Goal: Task Accomplishment & Management: Manage account settings

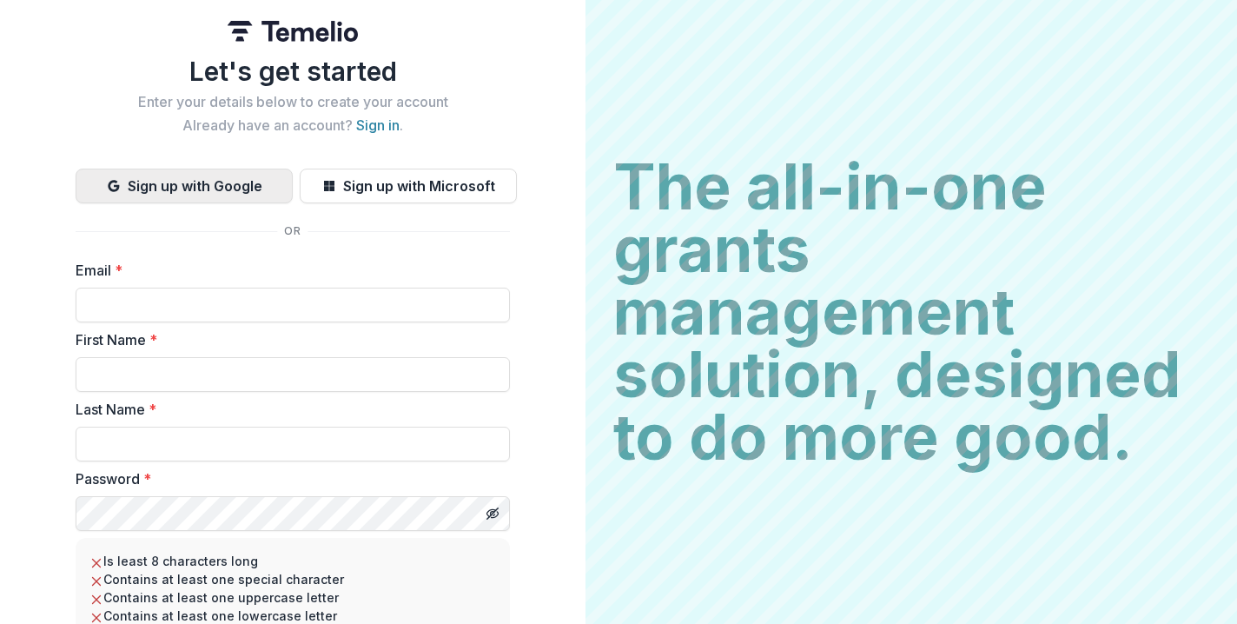
click at [276, 179] on button "Sign up with Google" at bounding box center [184, 186] width 217 height 35
click at [224, 196] on button "Sign up with Google" at bounding box center [184, 186] width 217 height 35
click at [173, 185] on button "Sign up with Google" at bounding box center [184, 186] width 217 height 35
click at [382, 120] on link "Sign in" at bounding box center [377, 124] width 43 height 17
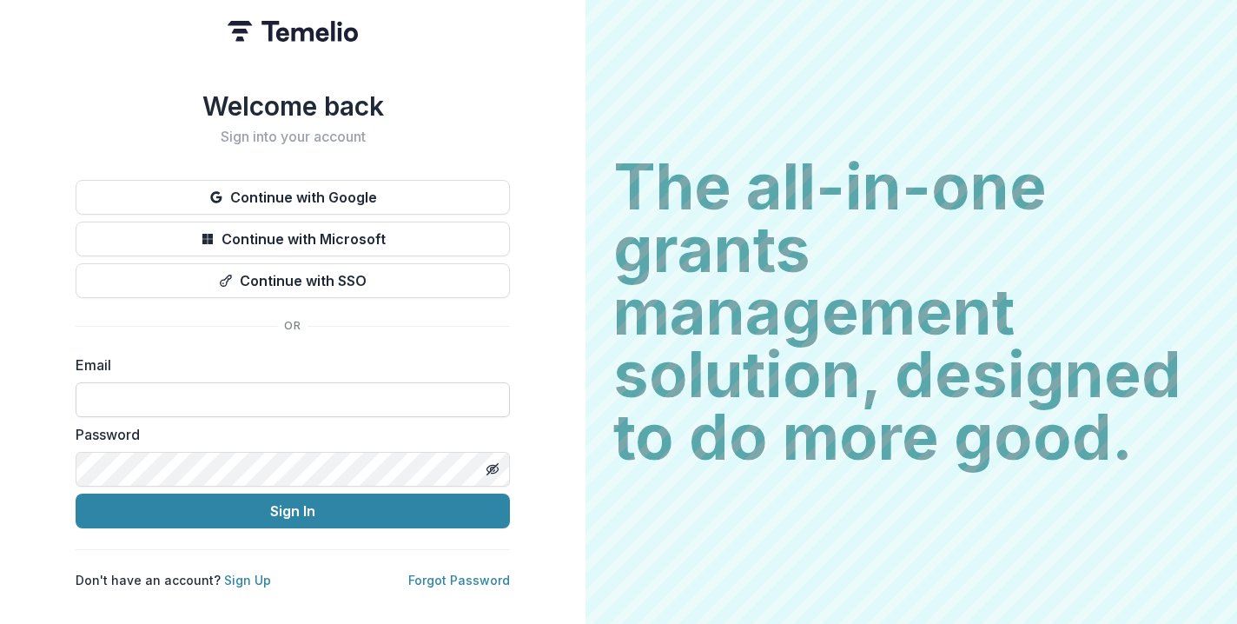
click at [315, 388] on input at bounding box center [293, 399] width 434 height 35
type input "**********"
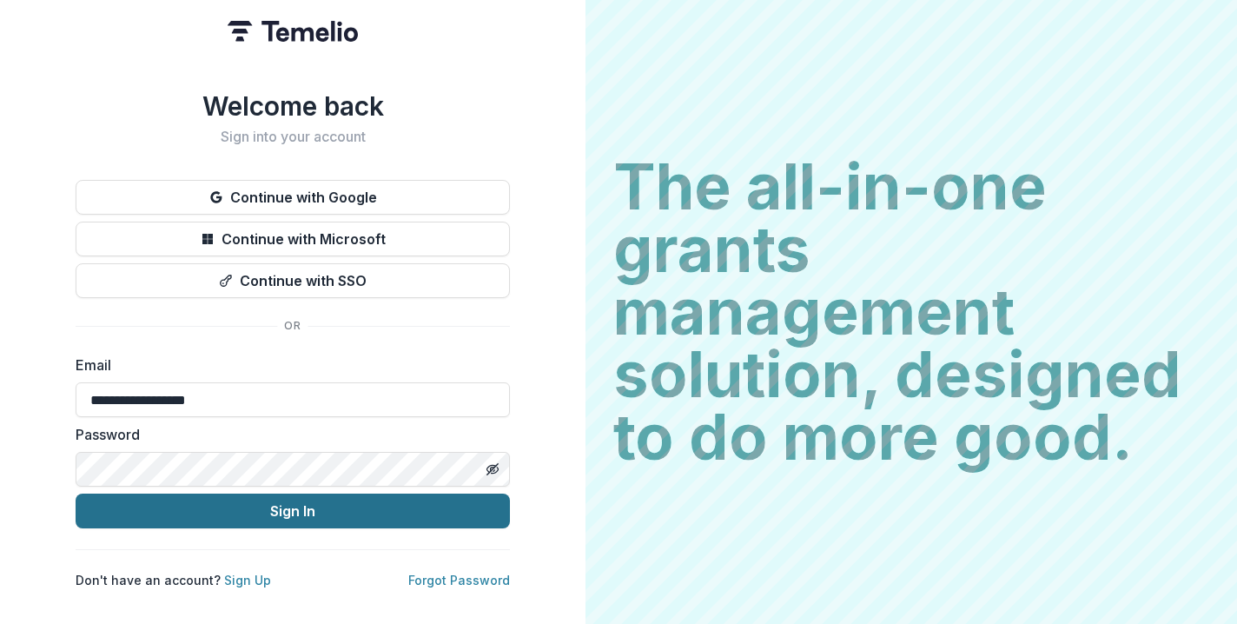
click at [256, 507] on button "Sign In" at bounding box center [293, 511] width 434 height 35
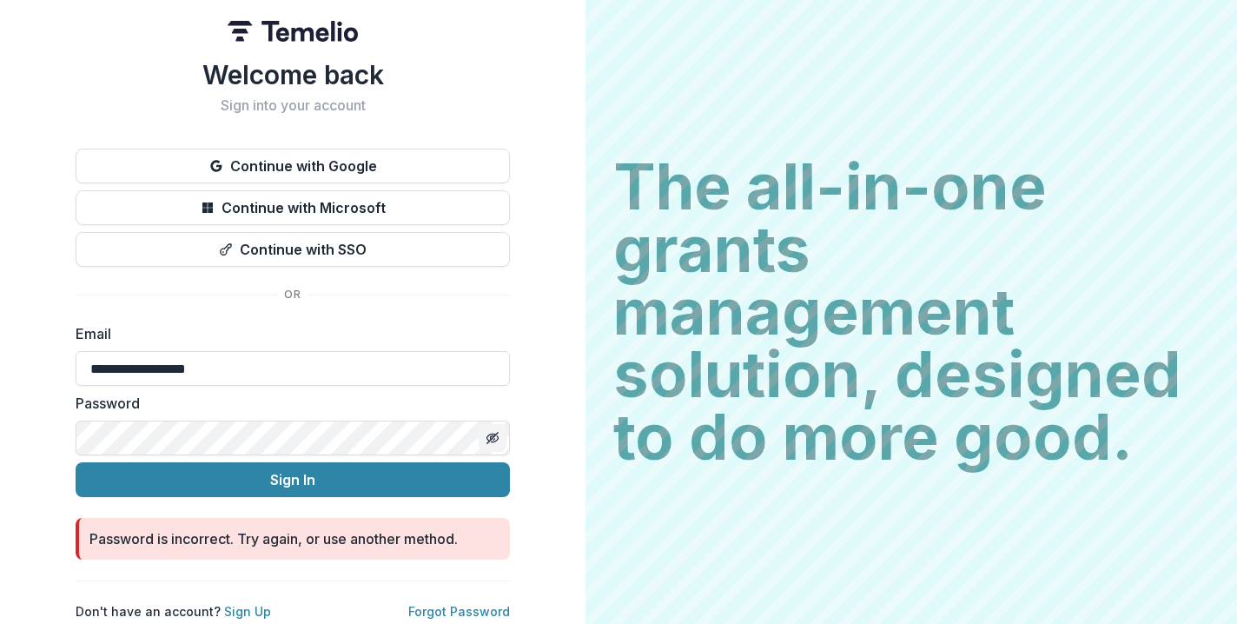
click at [491, 434] on icon "Toggle password visibility" at bounding box center [493, 438] width 14 height 14
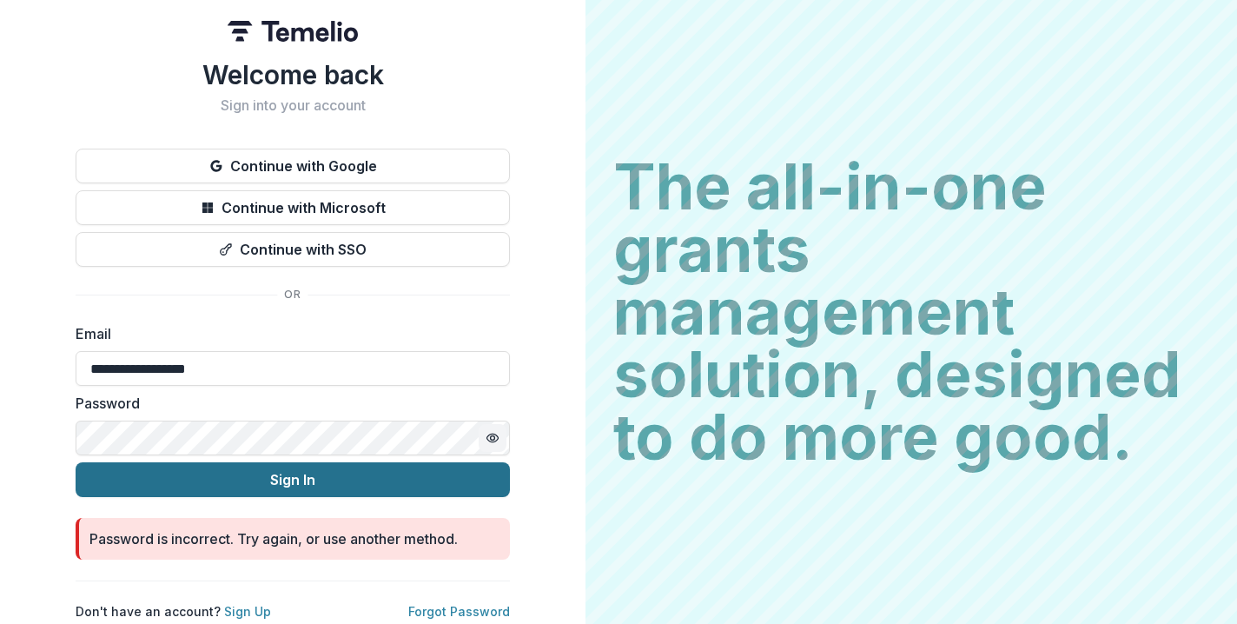
click at [408, 486] on button "Sign In" at bounding box center [293, 479] width 434 height 35
click at [388, 480] on button "Sign In" at bounding box center [293, 479] width 434 height 35
click at [261, 462] on button "Sign In" at bounding box center [293, 479] width 434 height 35
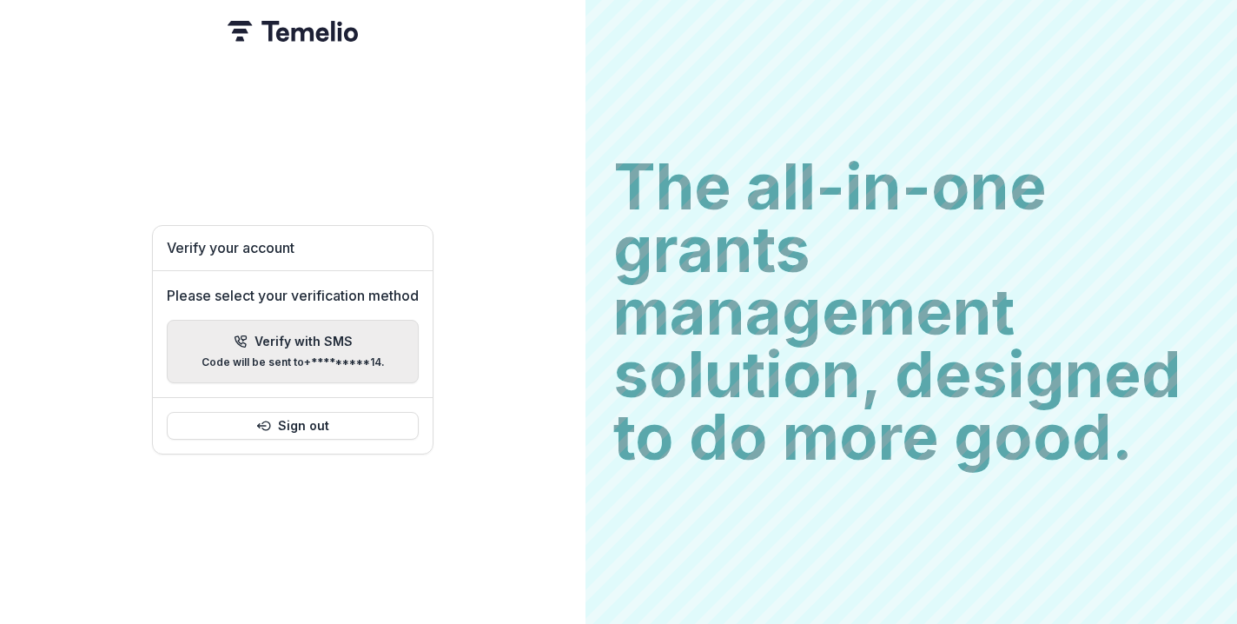
click at [272, 339] on p "Verify with SMS" at bounding box center [304, 342] width 98 height 15
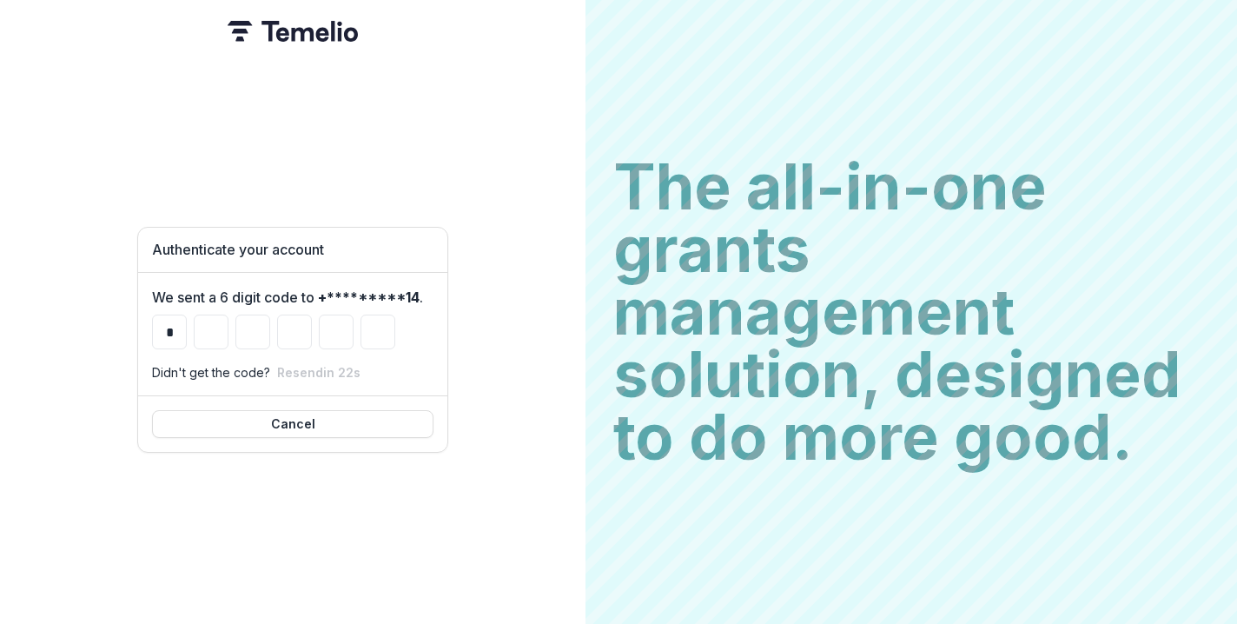
type input "*"
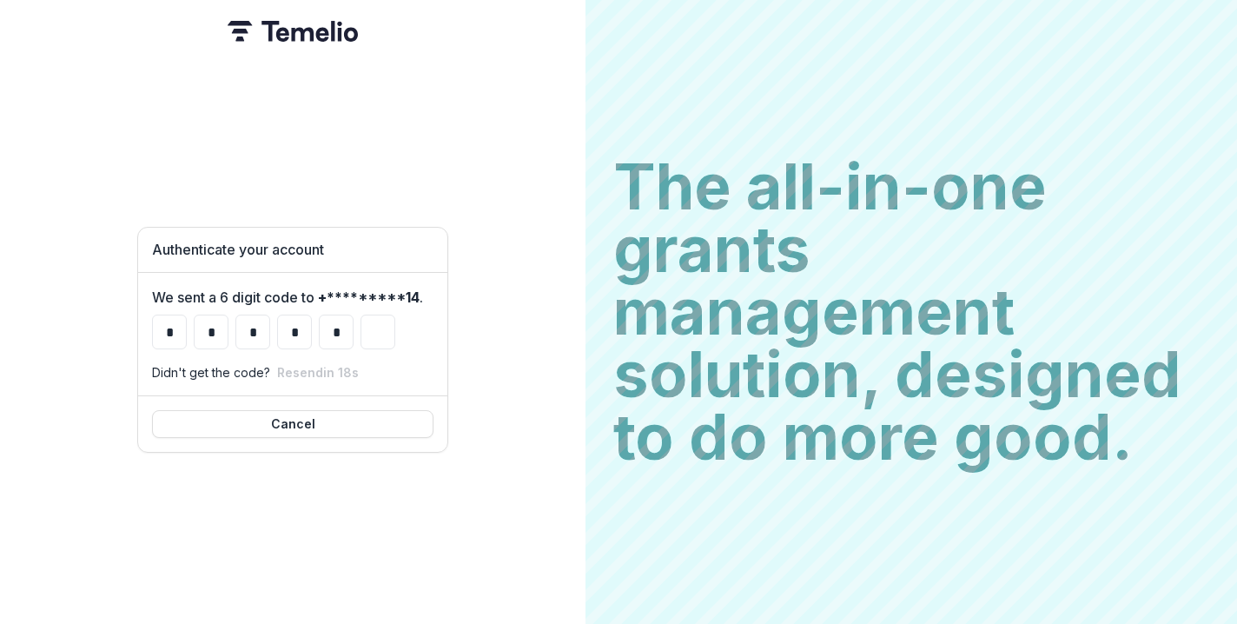
type input "*"
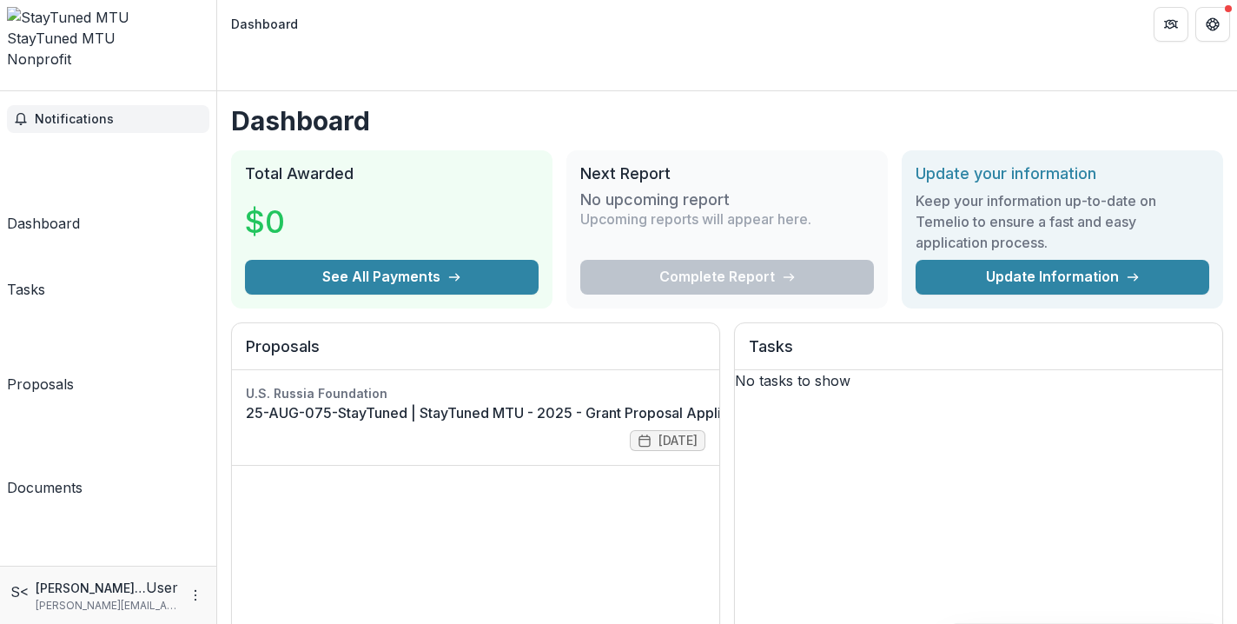
click at [94, 112] on span "Notifications" at bounding box center [119, 119] width 168 height 15
